Goal: Task Accomplishment & Management: Manage account settings

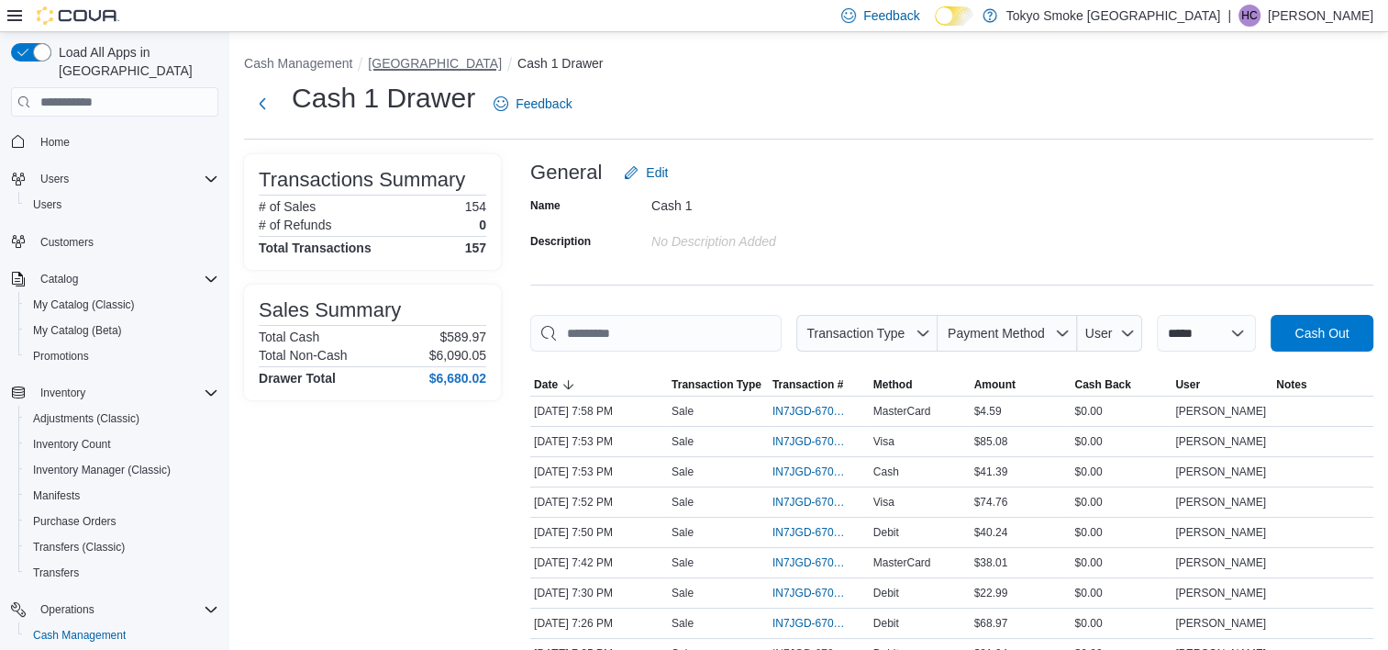
click at [477, 62] on button "[GEOGRAPHIC_DATA]" at bounding box center [435, 63] width 134 height 15
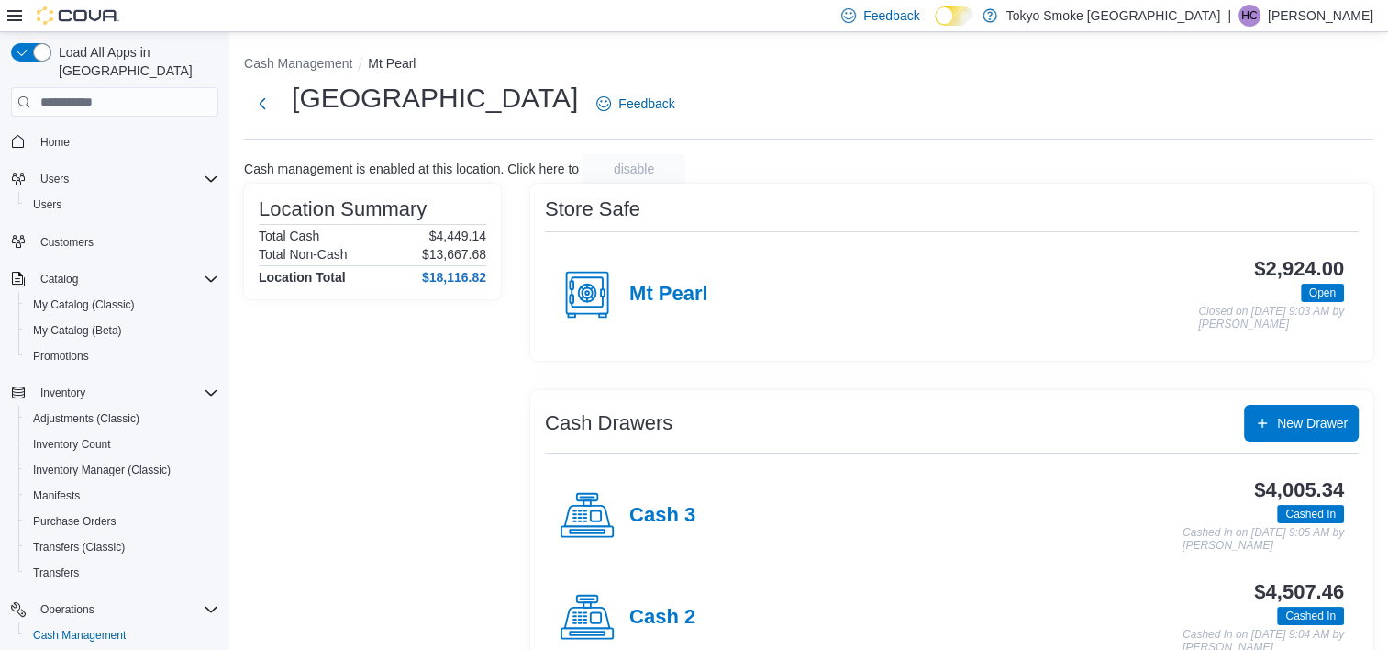
click at [422, 644] on div "Location Summary Total Cash $4,449.14 Total Non-Cash $13,667.68 Location Total …" at bounding box center [372, 485] width 257 height 602
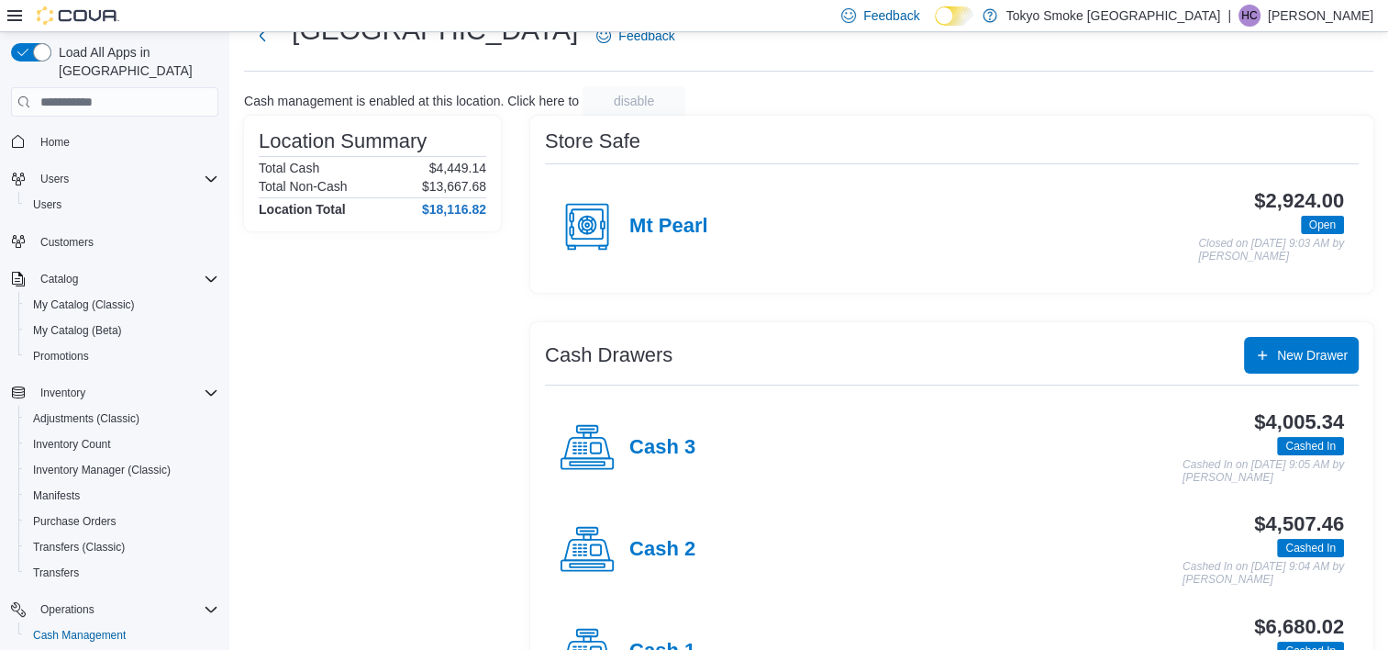
scroll to position [149, 0]
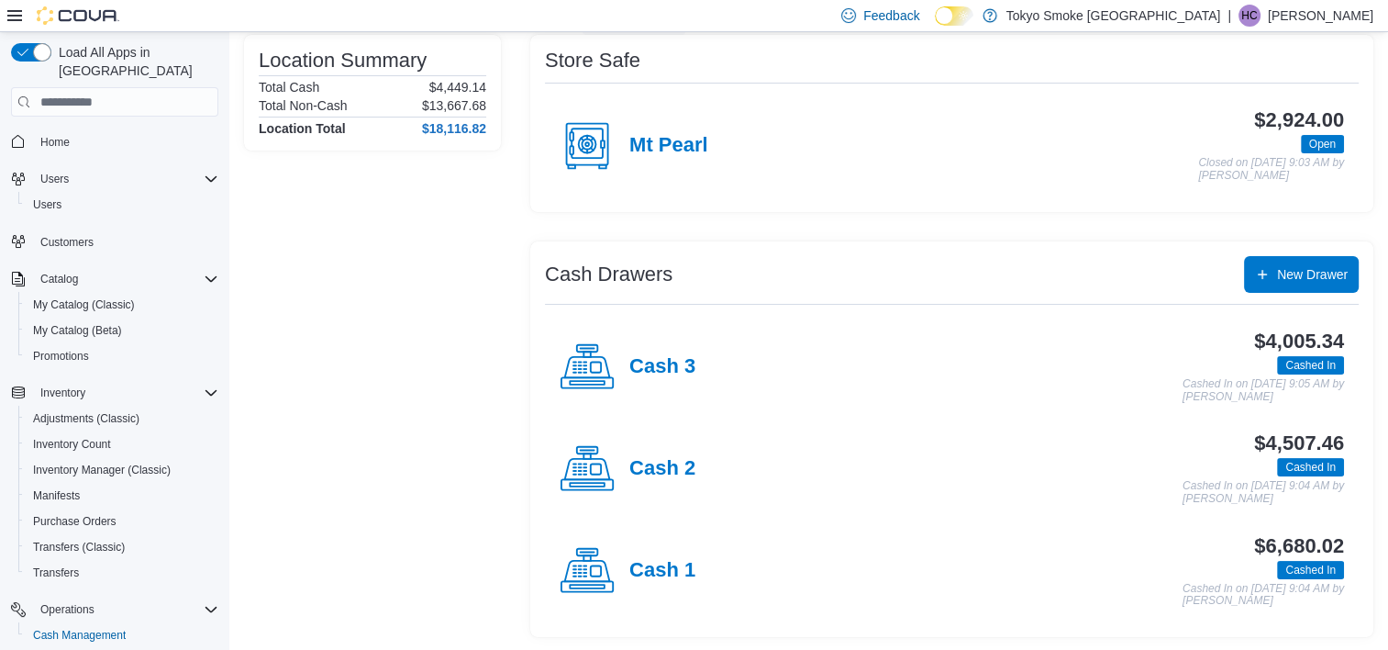
click at [658, 363] on h4 "Cash 3" at bounding box center [662, 367] width 66 height 24
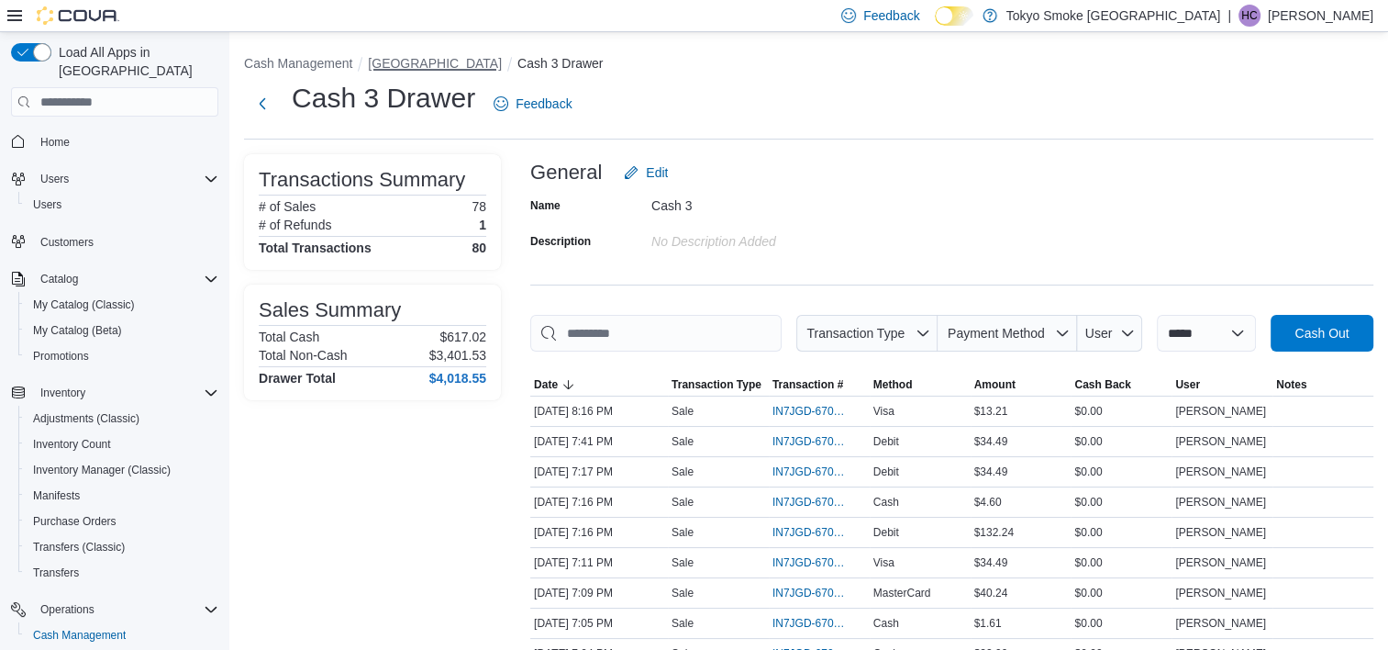
click at [469, 61] on button "[GEOGRAPHIC_DATA]" at bounding box center [435, 63] width 134 height 15
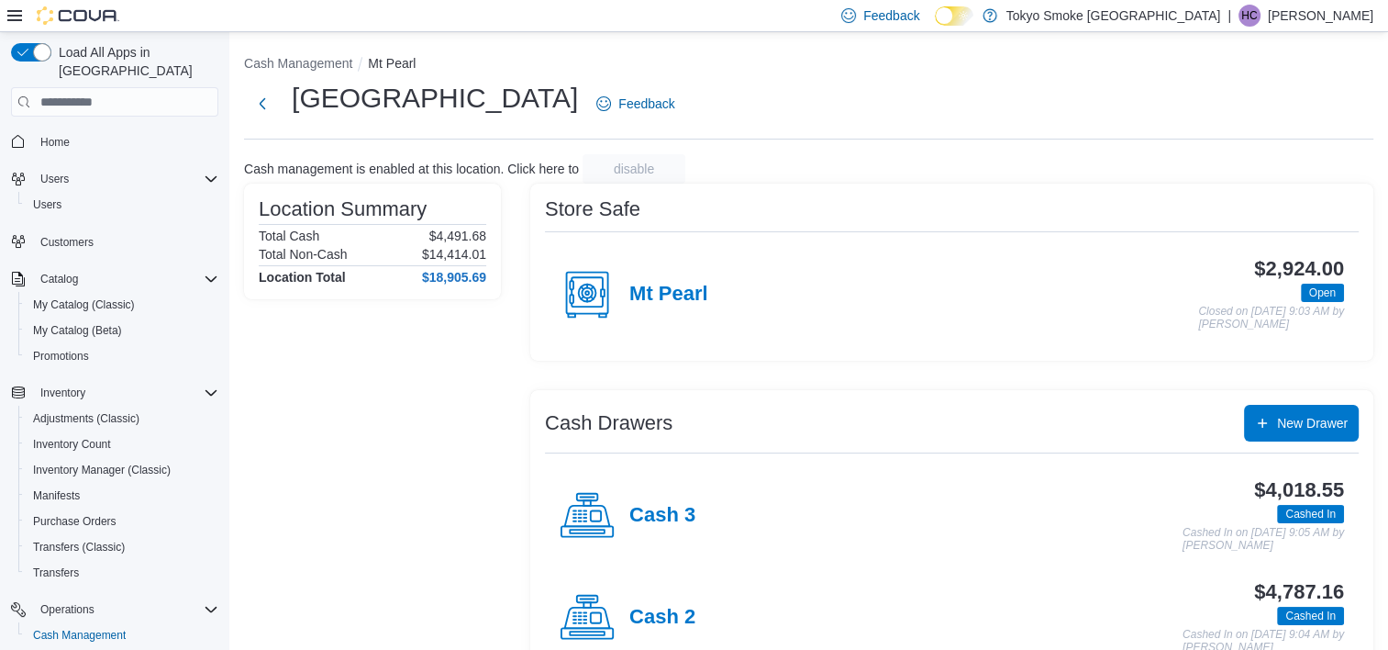
click at [316, 463] on div "Location Summary Total Cash $4,491.68 Total Non-Cash $14,414.01 Location Total …" at bounding box center [372, 485] width 257 height 602
click at [666, 617] on h4 "Cash 2" at bounding box center [662, 618] width 66 height 24
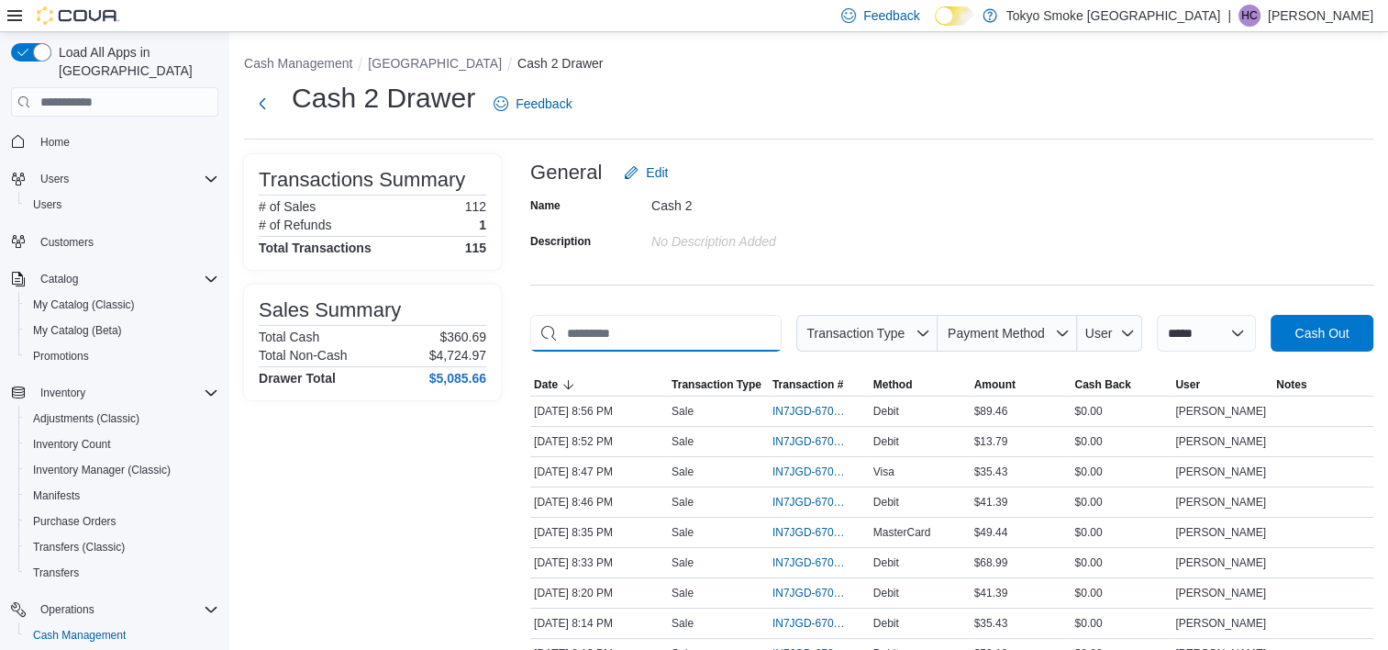
click at [672, 329] on input "This is a search bar. As you type, the results lower in the page will automatic…" at bounding box center [655, 333] width 251 height 37
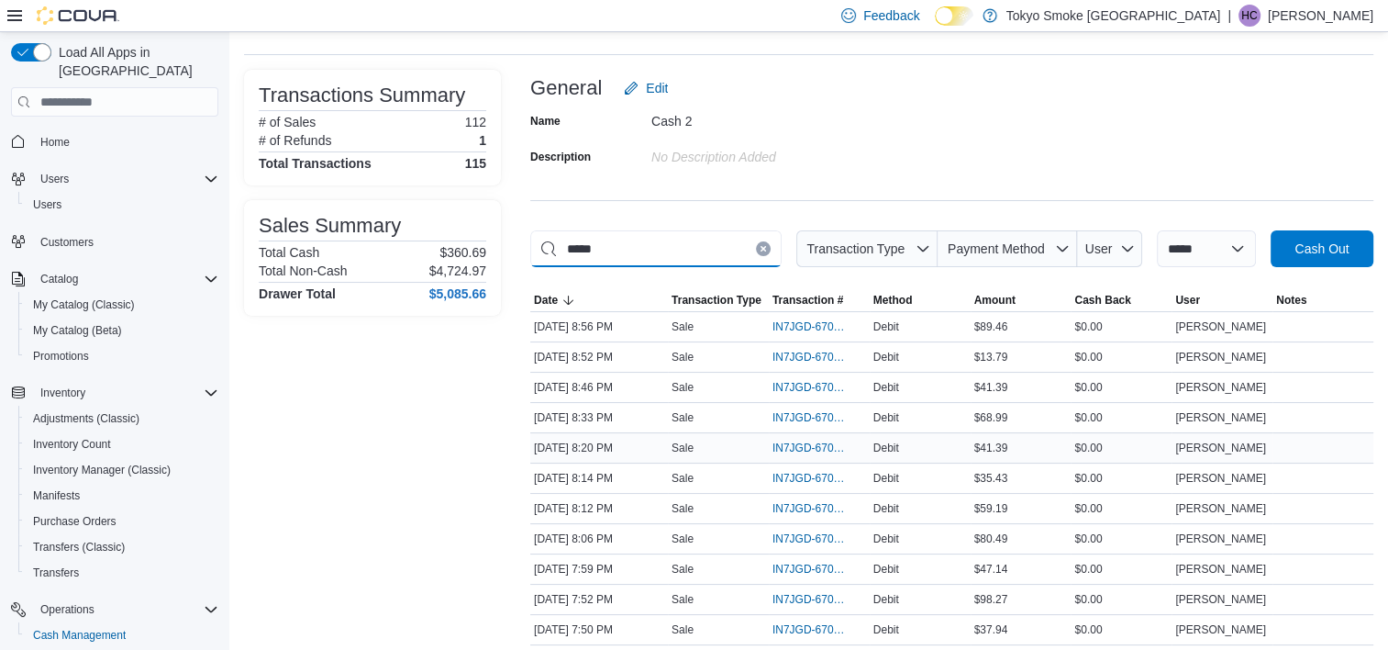
scroll to position [184, 0]
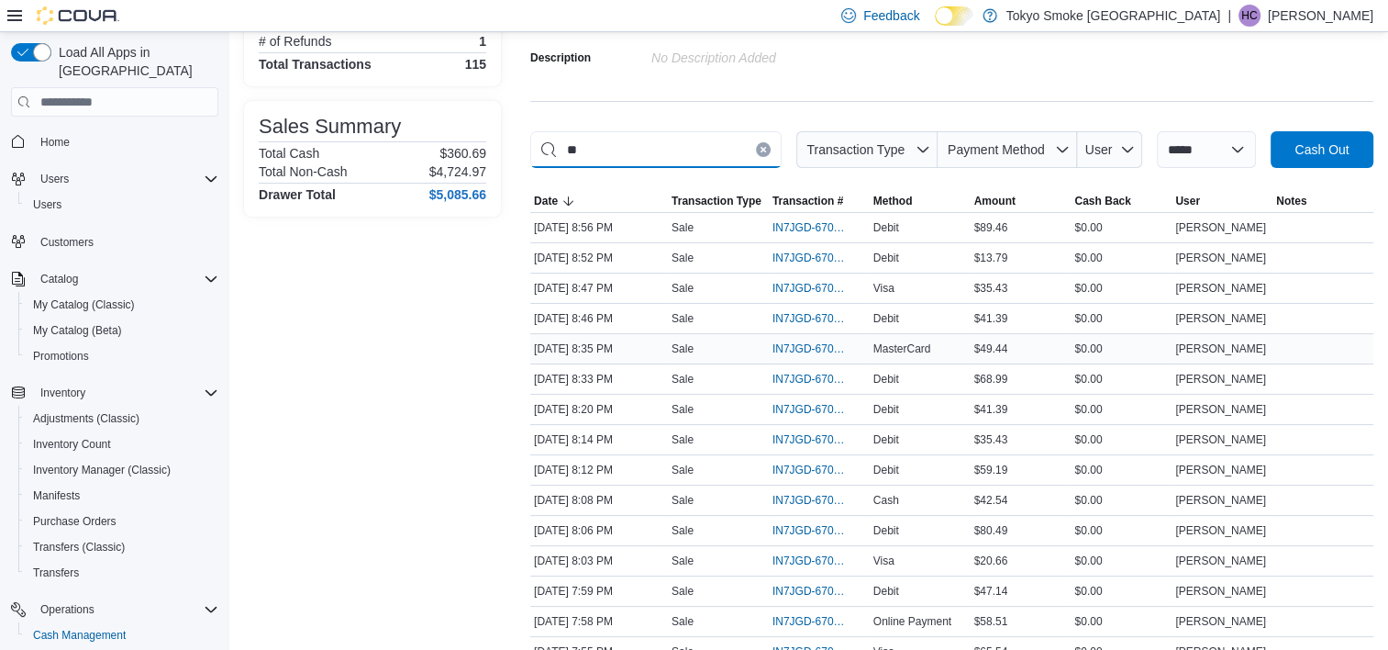
type input "*"
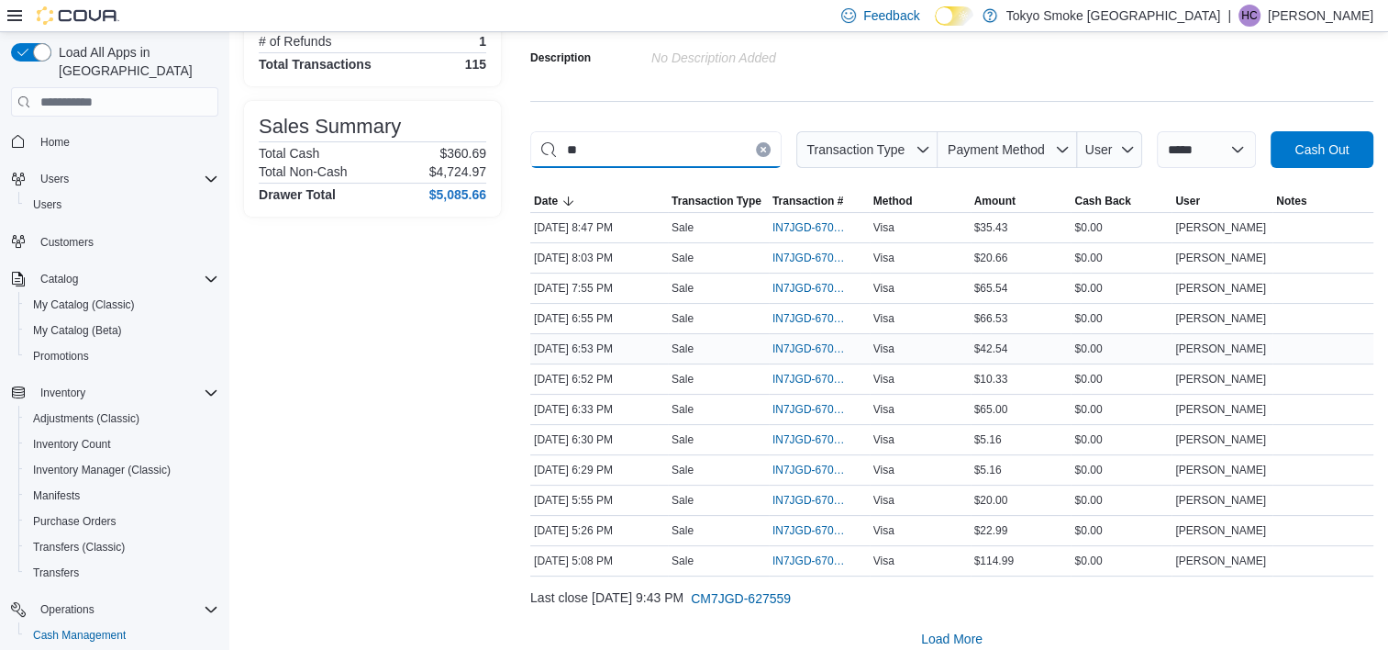
type input "*"
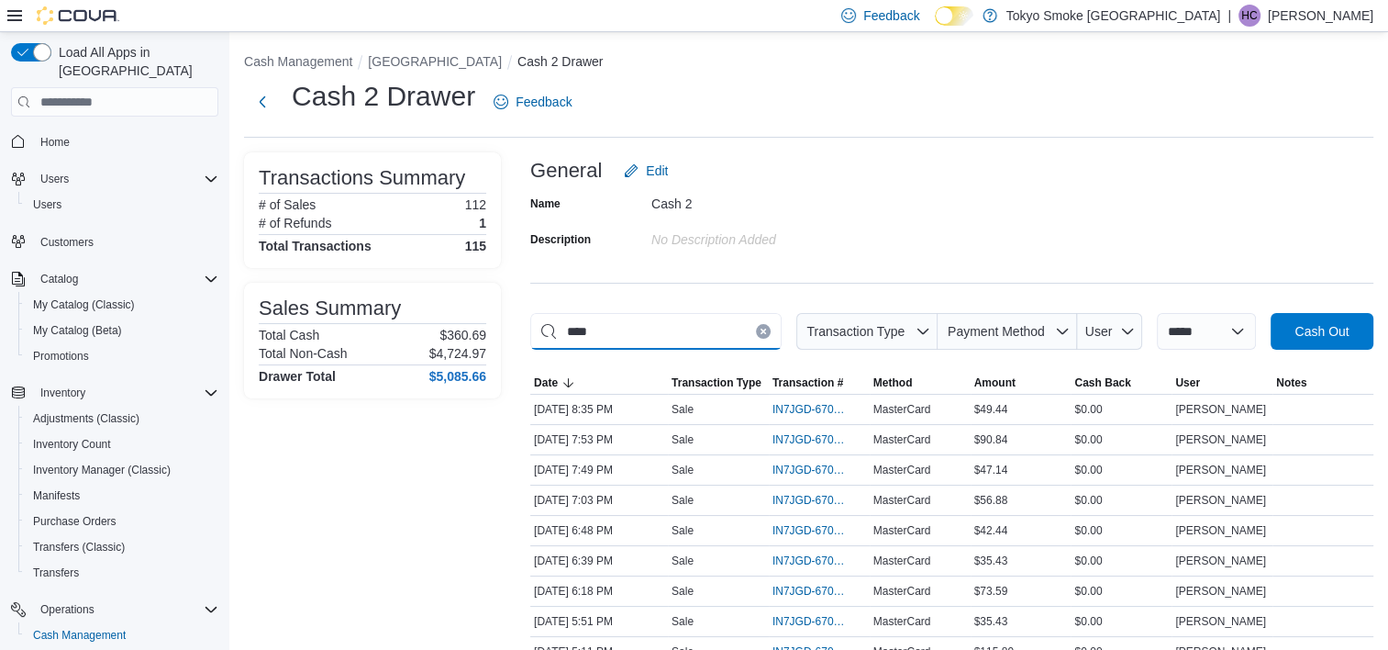
scroll to position [0, 0]
type input "****"
click at [426, 60] on button "[GEOGRAPHIC_DATA]" at bounding box center [435, 63] width 134 height 15
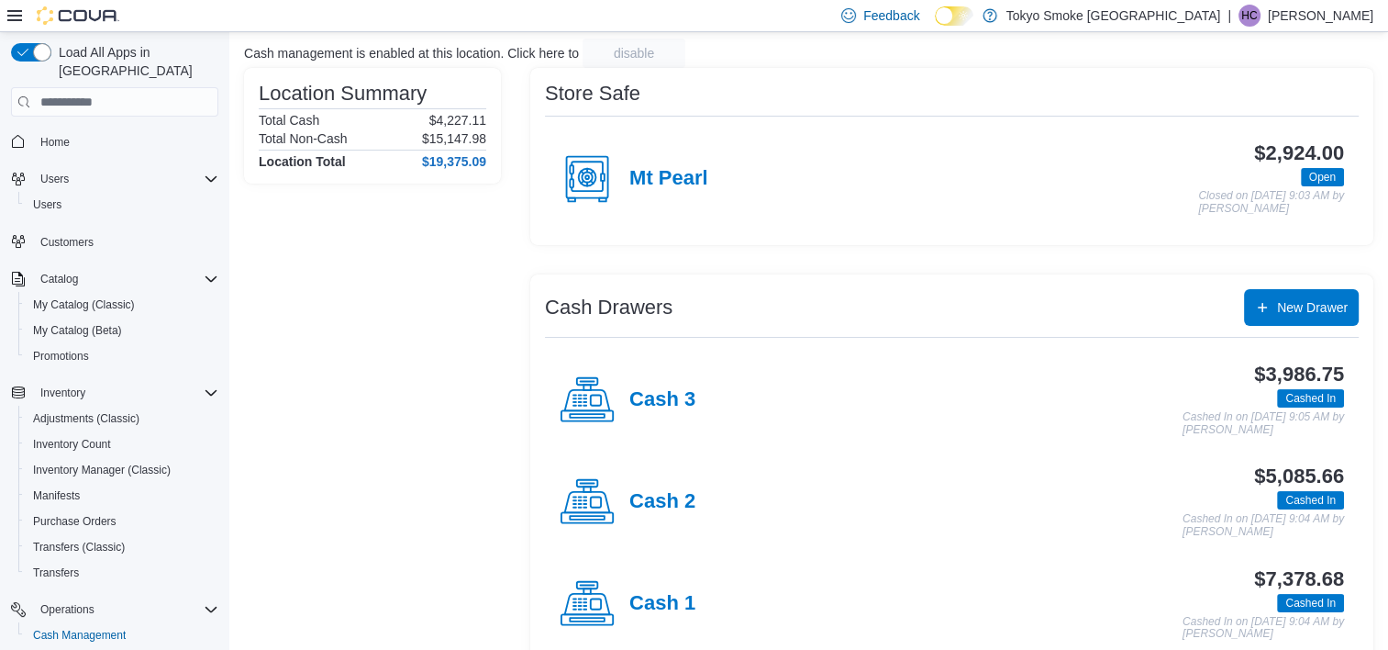
scroll to position [149, 0]
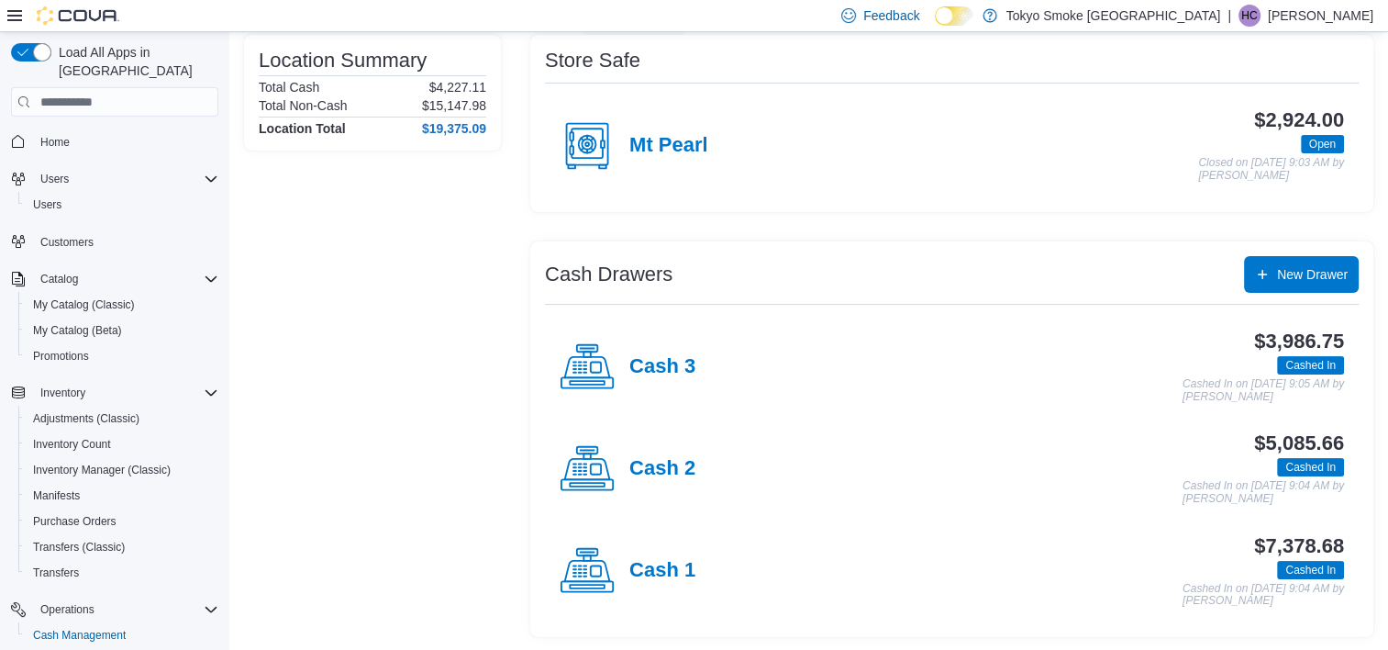
click at [657, 563] on h4 "Cash 1" at bounding box center [662, 571] width 66 height 24
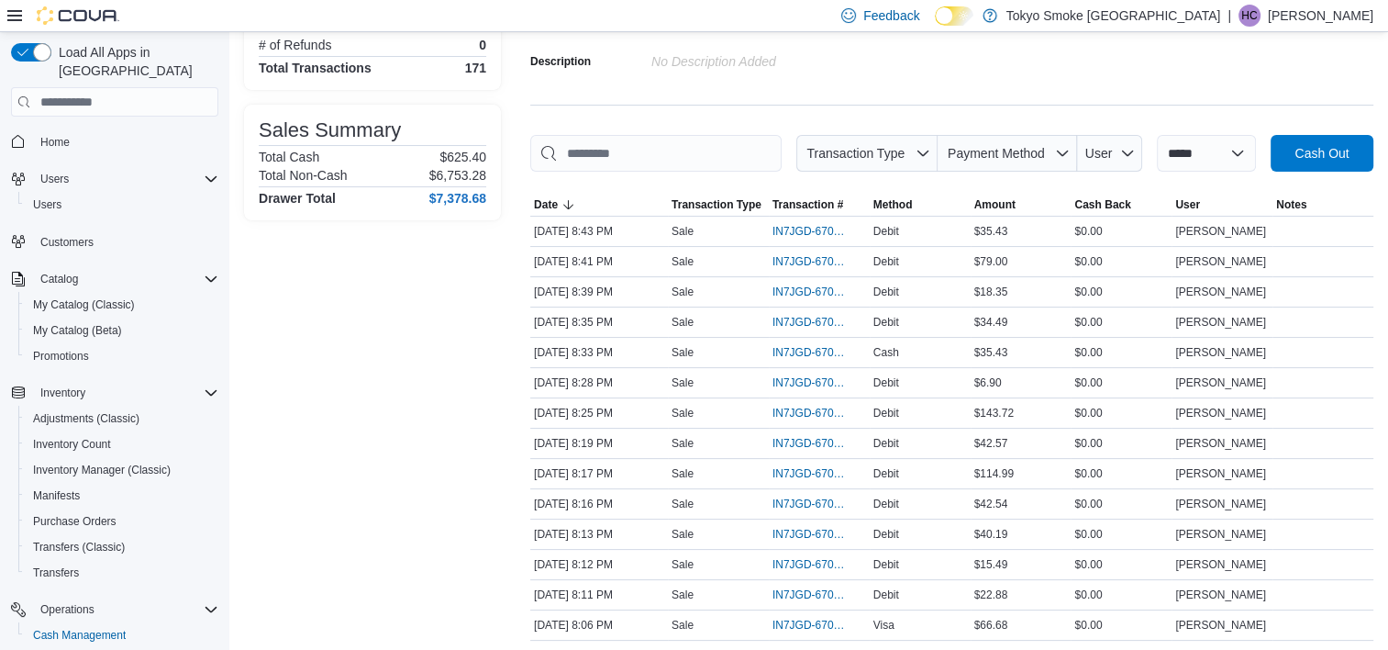
scroll to position [184, 0]
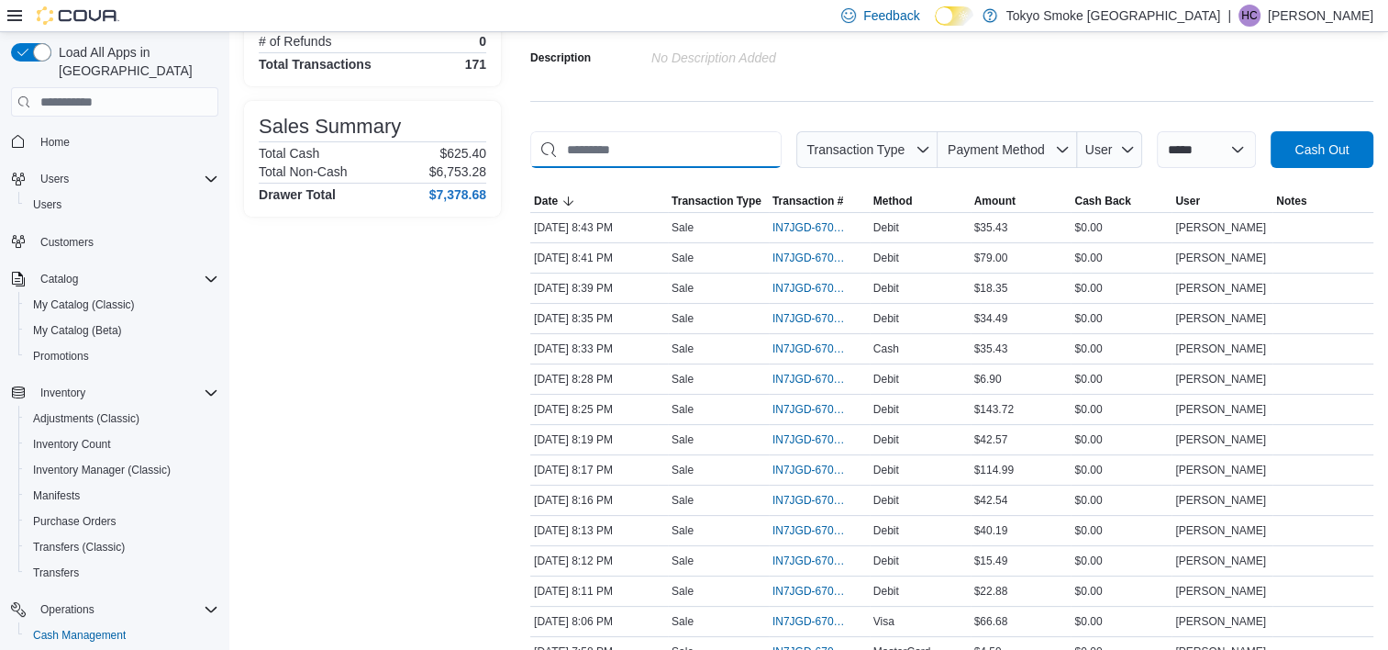
click at [638, 139] on input "This is a search bar. As you type, the results lower in the page will automatic…" at bounding box center [655, 149] width 251 height 37
type input "*****"
click at [817, 377] on span "IN7JGD-6703153" at bounding box center [810, 379] width 75 height 15
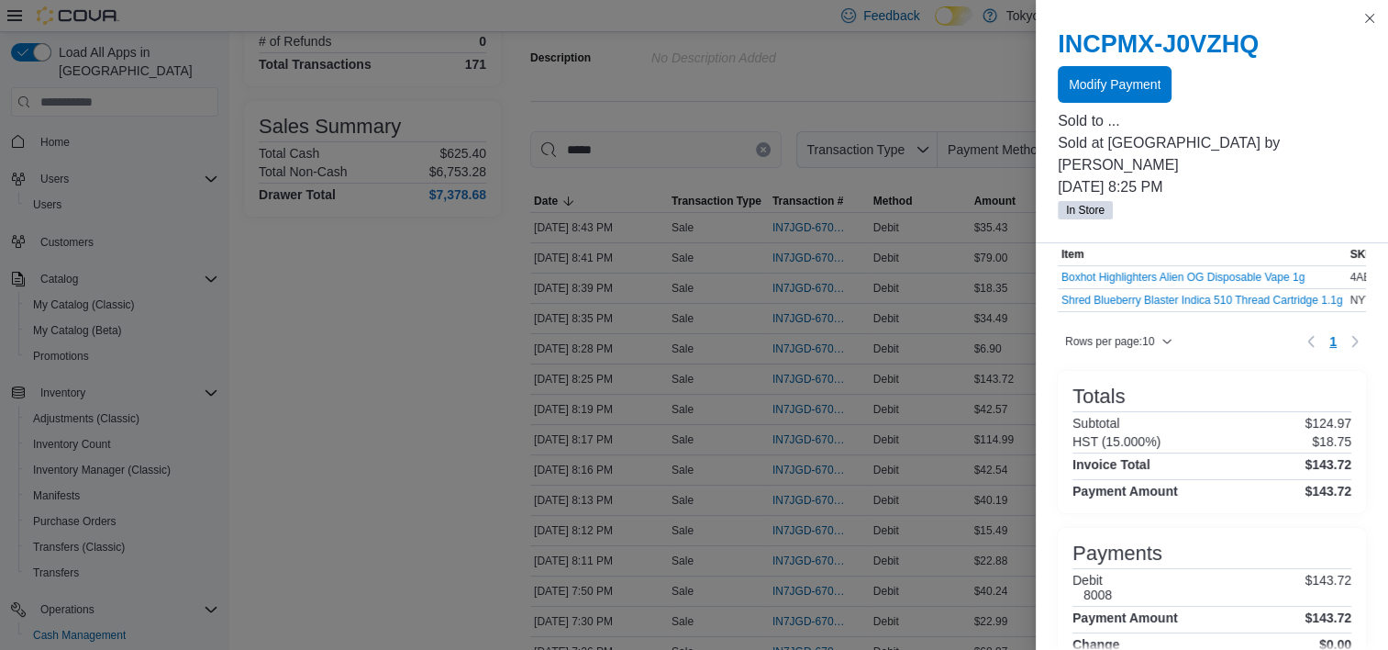
scroll to position [147, 0]
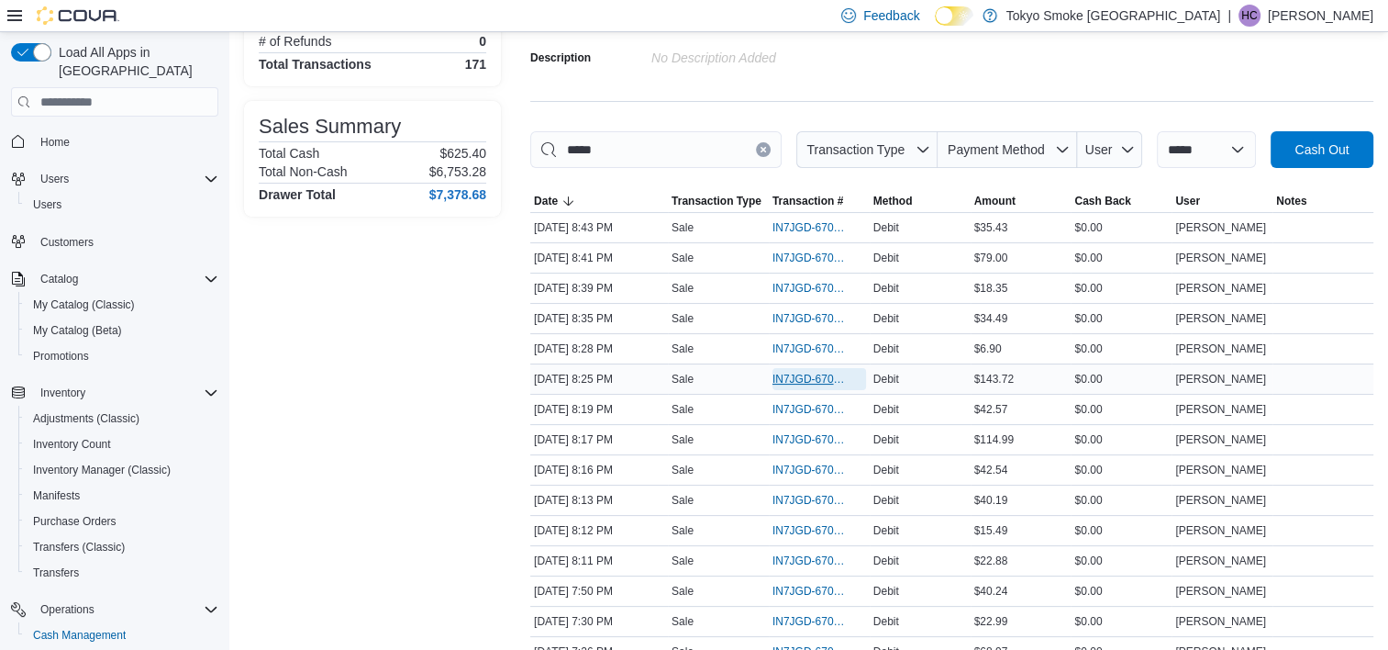
click at [820, 381] on span "IN7JGD-6703153" at bounding box center [810, 379] width 75 height 15
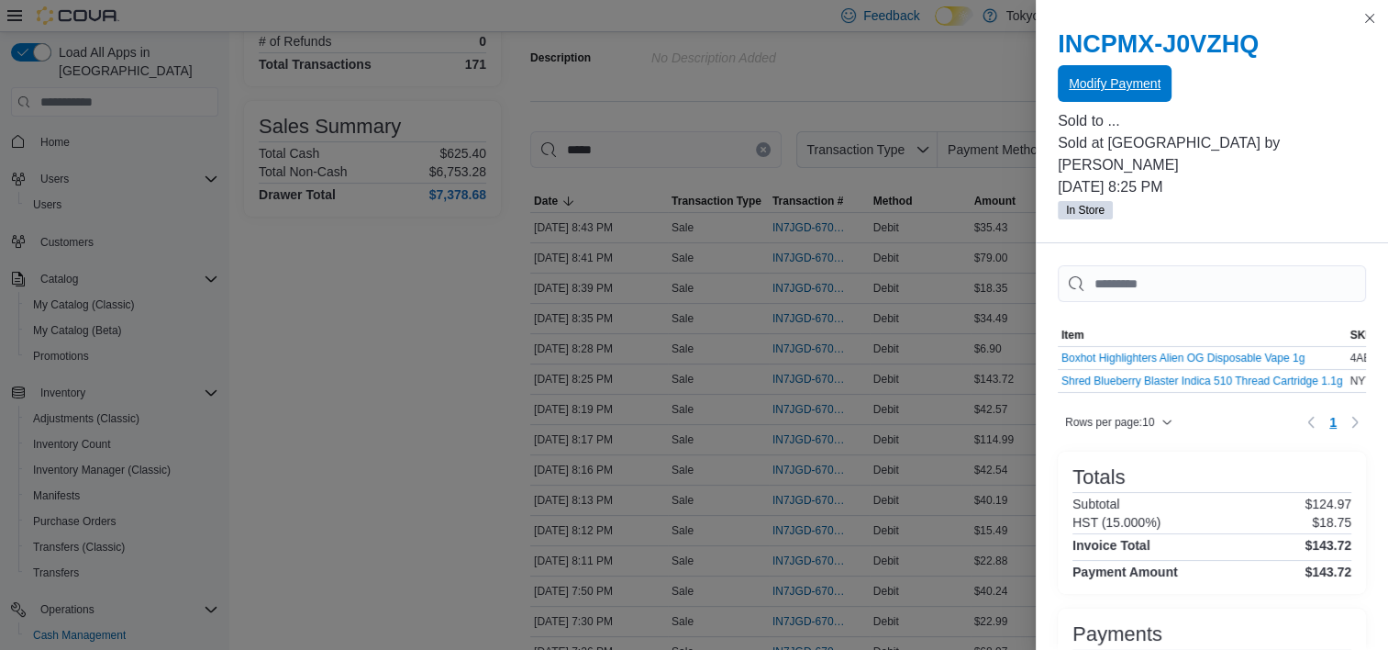
click at [1127, 77] on span "Modify Payment" at bounding box center [1115, 83] width 92 height 18
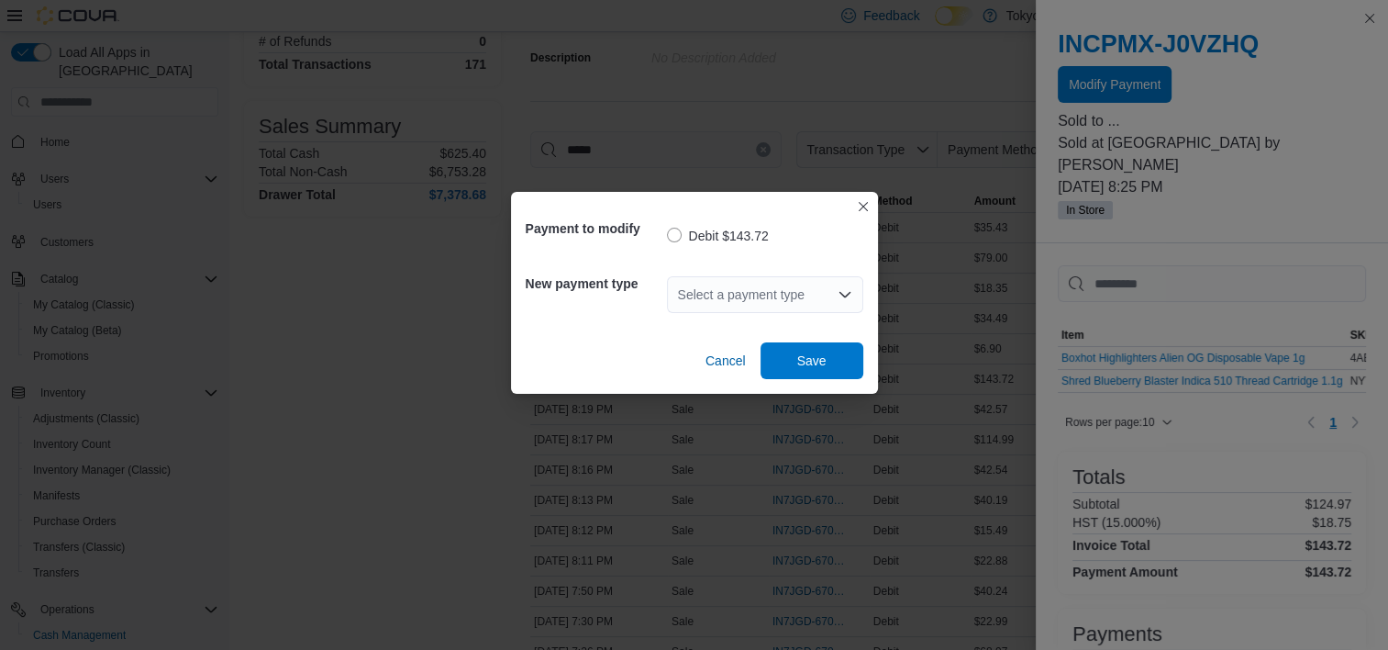
click at [691, 308] on div "Select a payment type" at bounding box center [765, 294] width 196 height 37
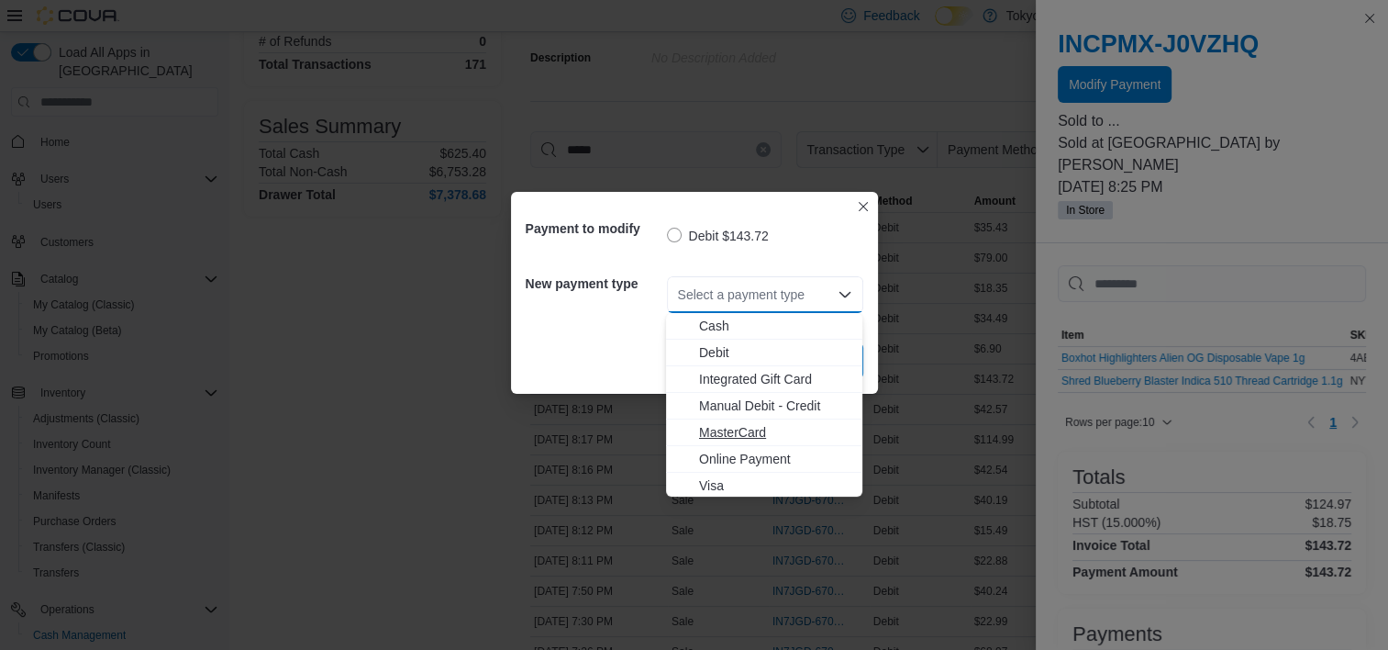
click at [715, 433] on span "MasterCard" at bounding box center [775, 432] width 152 height 18
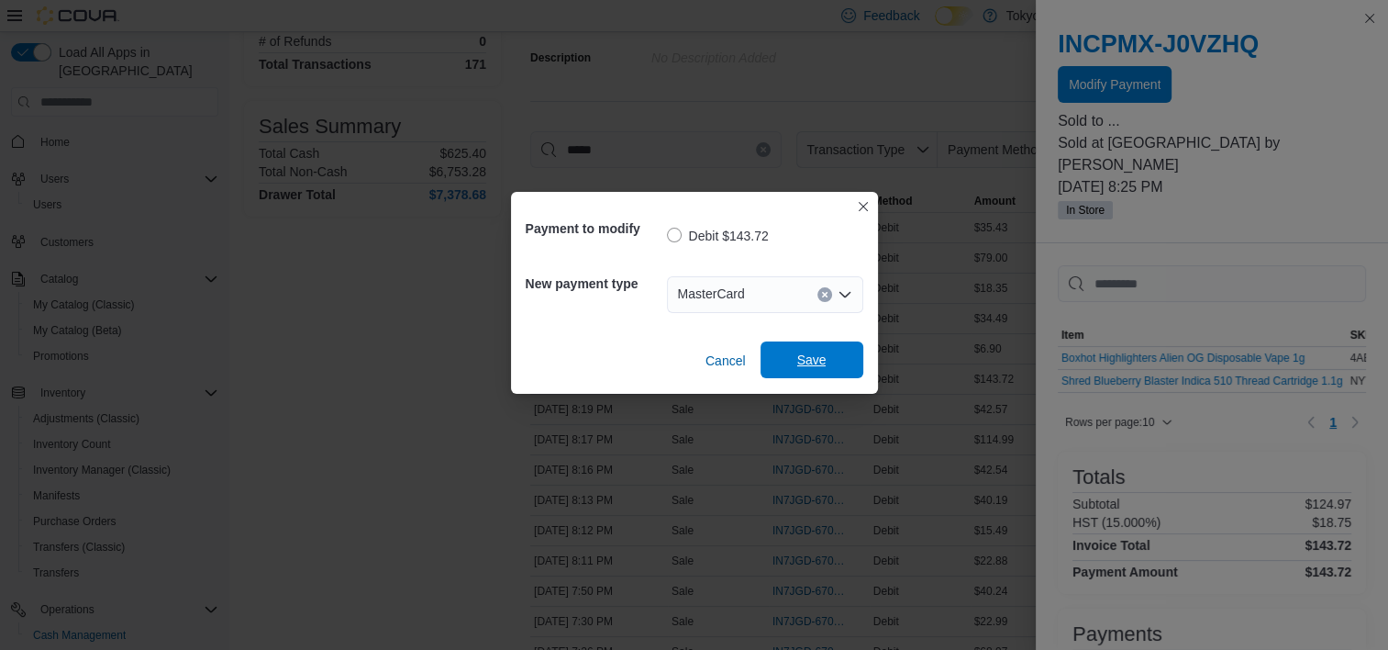
click at [818, 364] on span "Save" at bounding box center [811, 360] width 29 height 18
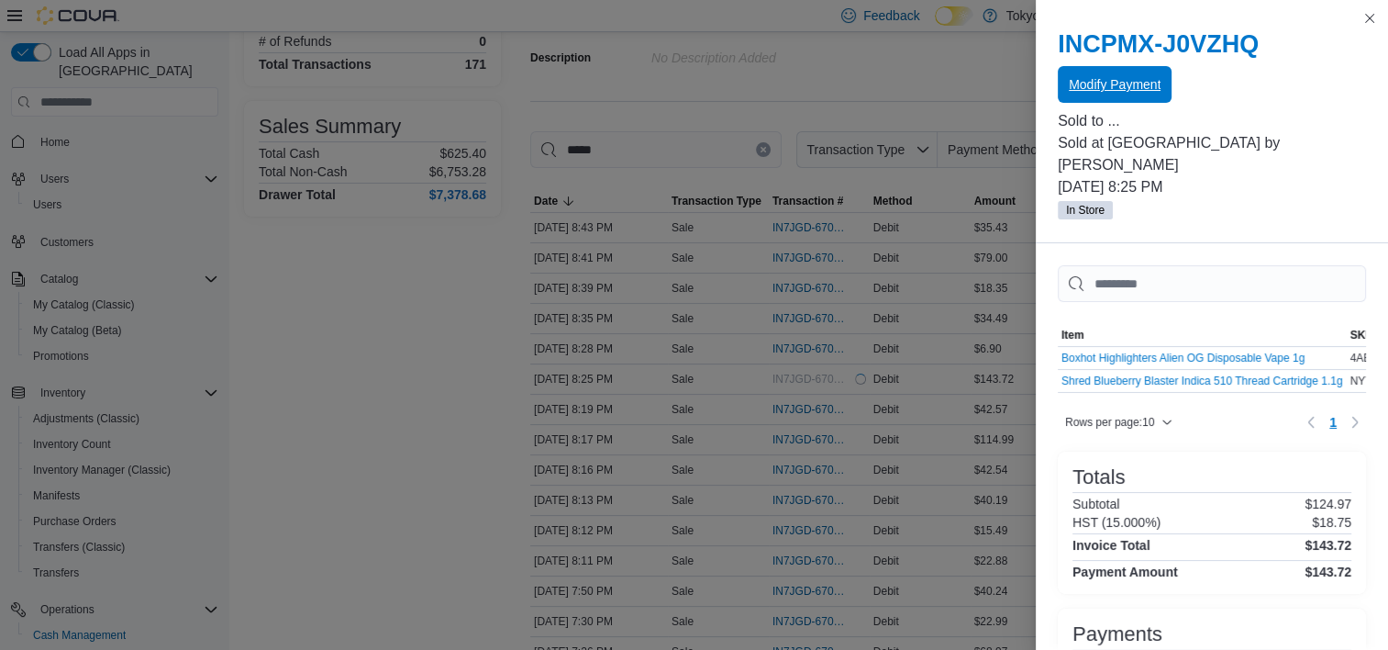
scroll to position [0, 0]
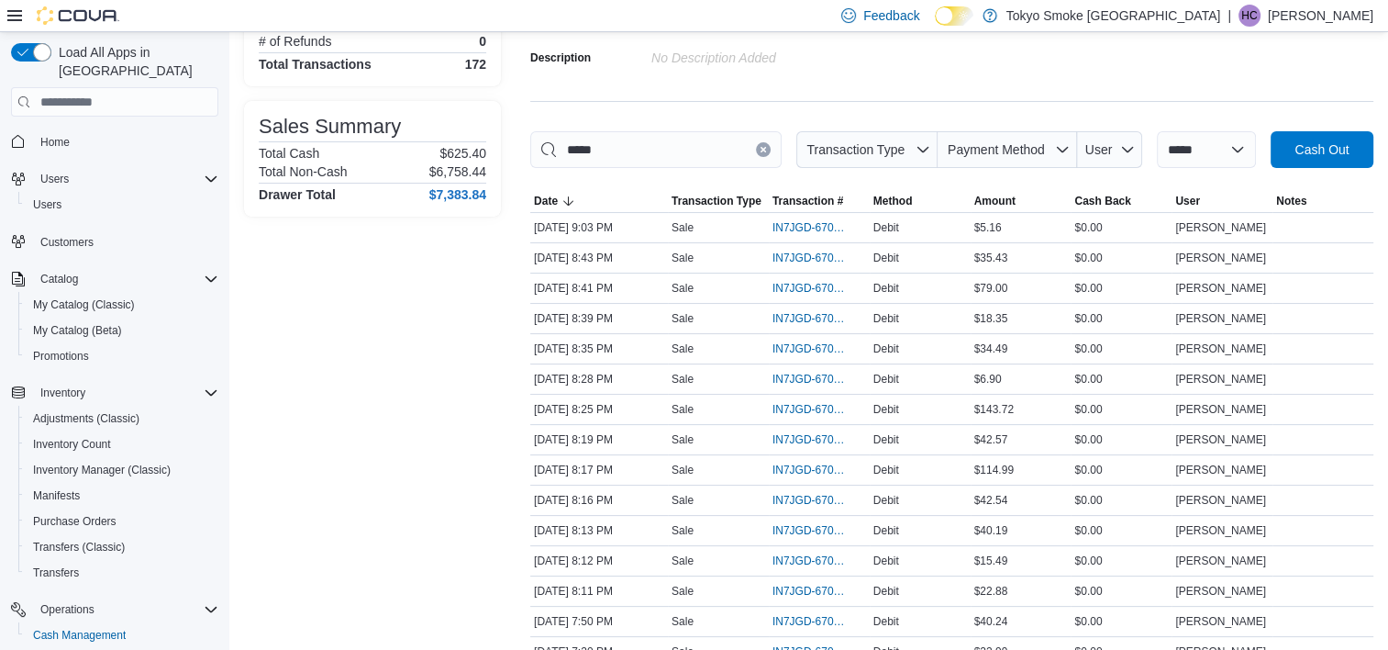
click at [634, 161] on input "*****" at bounding box center [655, 149] width 251 height 37
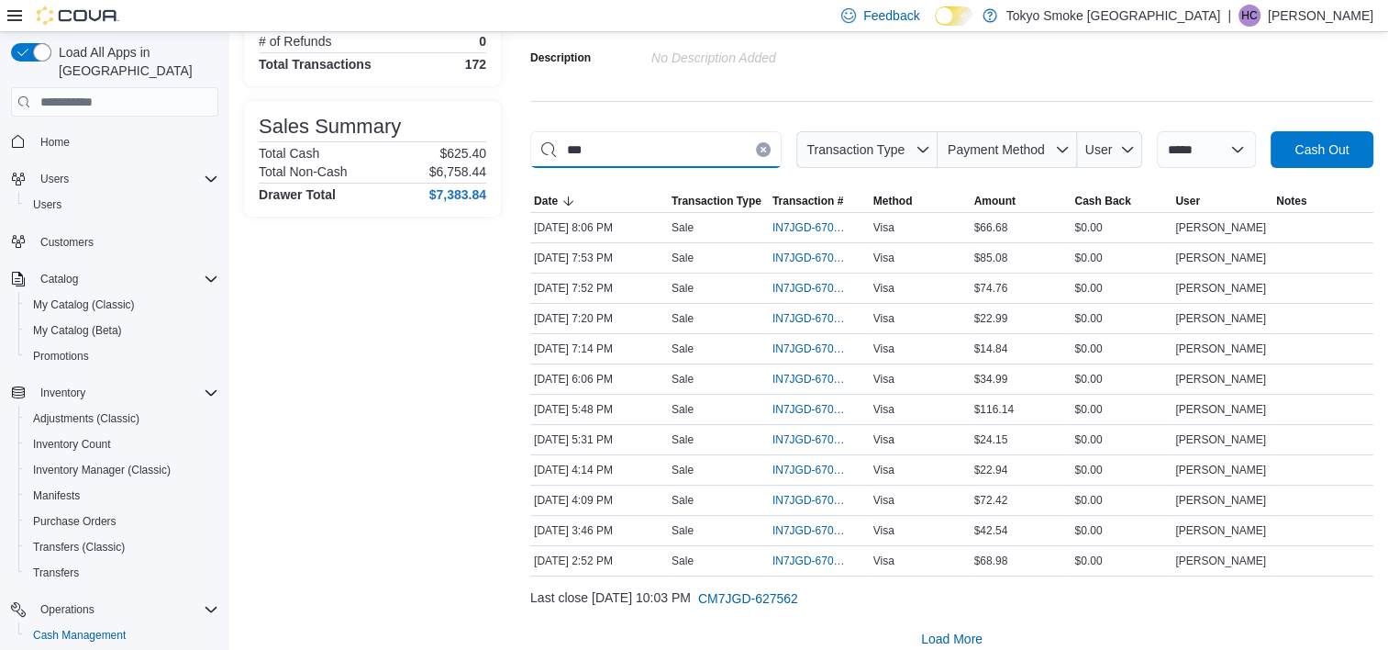
type input "****"
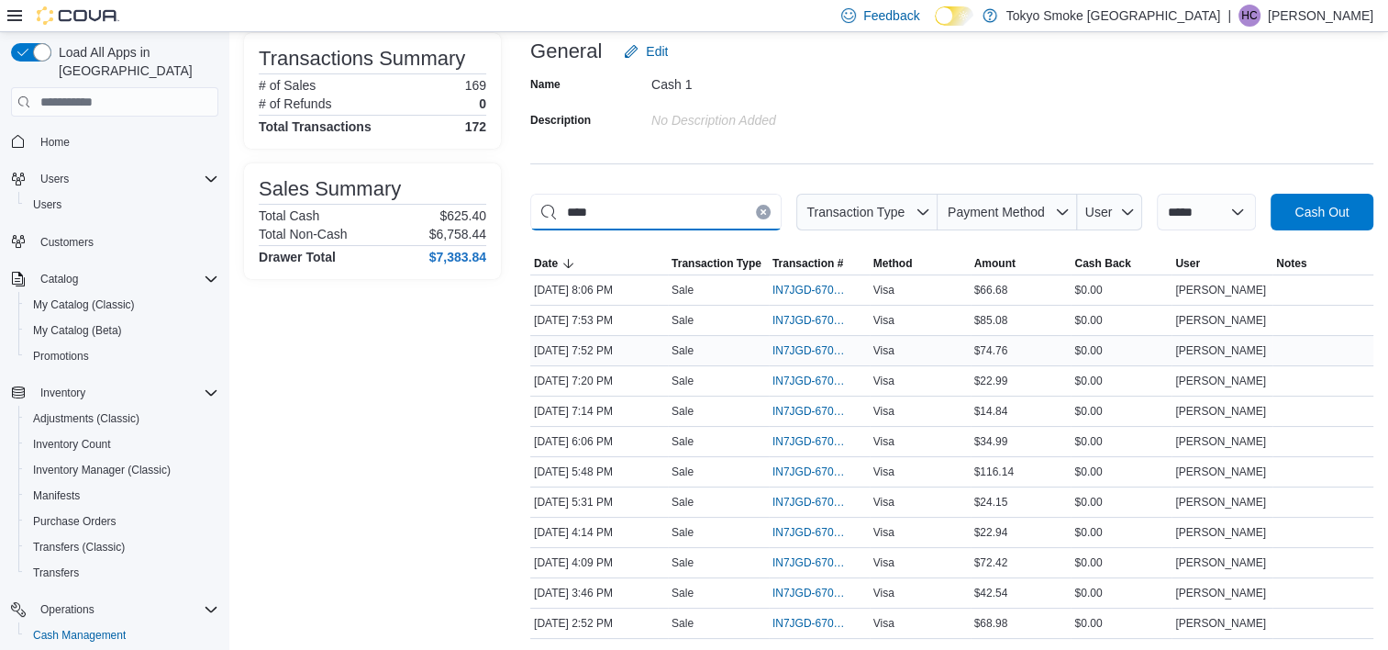
scroll to position [92, 0]
